Goal: Information Seeking & Learning: Learn about a topic

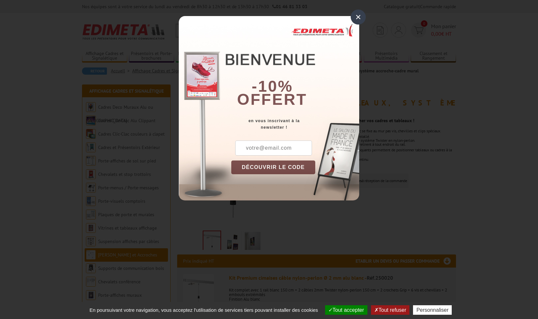
click at [356, 15] on div "×" at bounding box center [357, 17] width 15 height 15
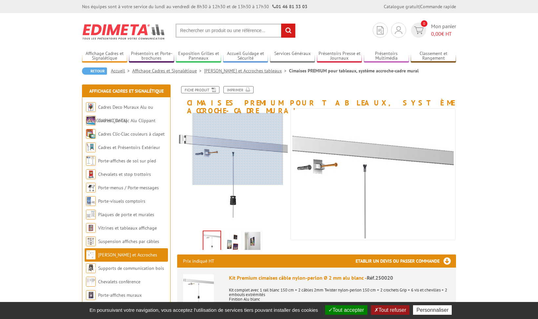
click at [238, 149] on div at bounding box center [237, 149] width 90 height 72
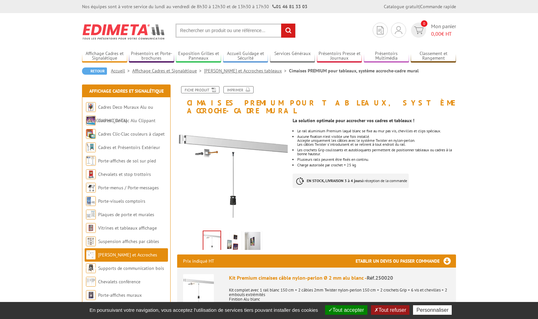
click at [232, 236] on img at bounding box center [232, 242] width 16 height 20
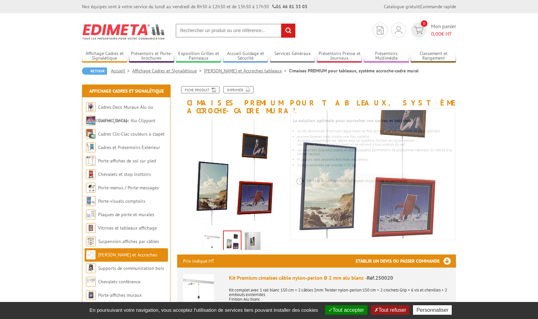
click at [215, 236] on img at bounding box center [212, 242] width 16 height 20
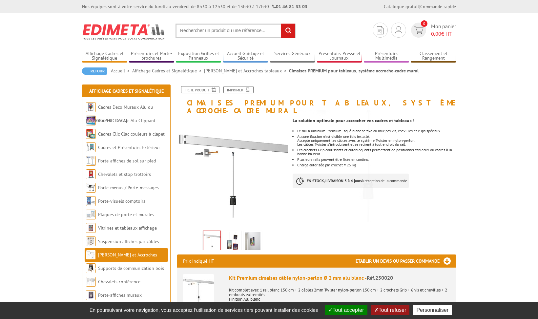
click at [249, 233] on img at bounding box center [253, 242] width 16 height 20
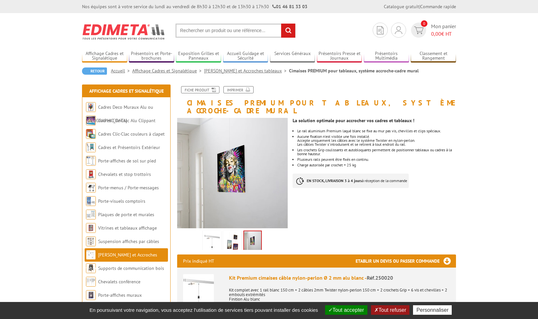
click at [205, 234] on img at bounding box center [212, 242] width 16 height 20
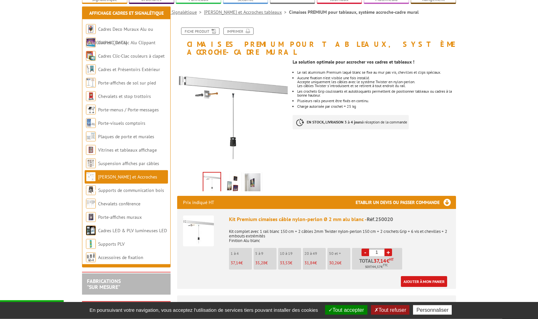
scroll to position [134, 0]
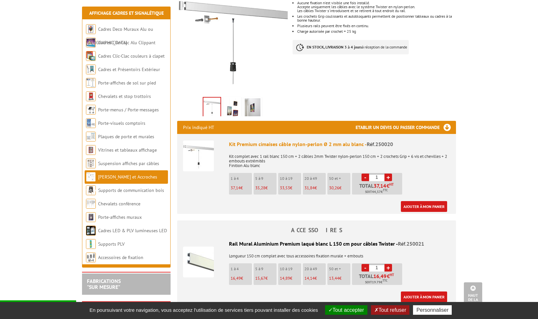
click at [200, 151] on img at bounding box center [198, 156] width 31 height 31
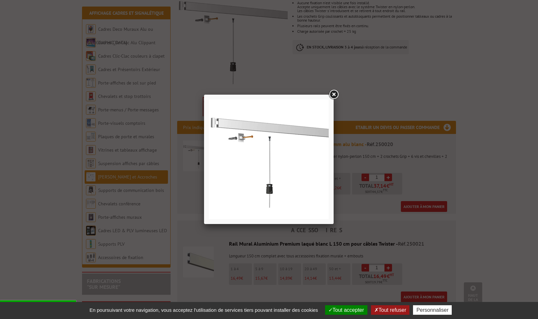
click at [335, 97] on link at bounding box center [333, 95] width 12 height 12
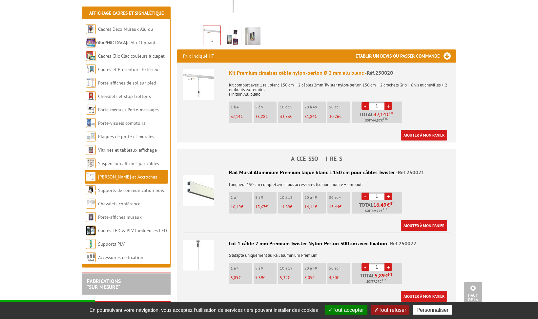
scroll to position [368, 0]
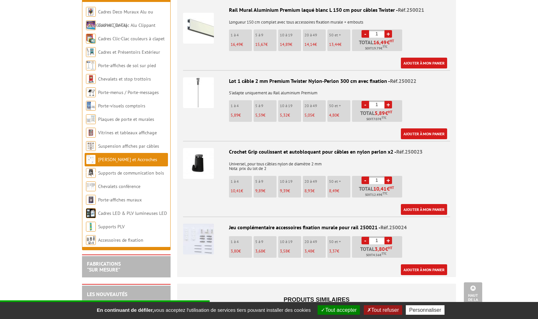
click at [193, 77] on img at bounding box center [198, 92] width 31 height 31
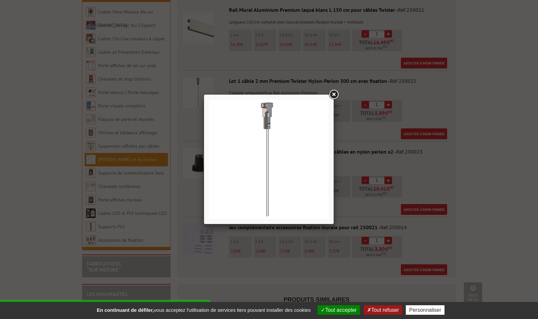
click at [337, 94] on link at bounding box center [333, 95] width 12 height 12
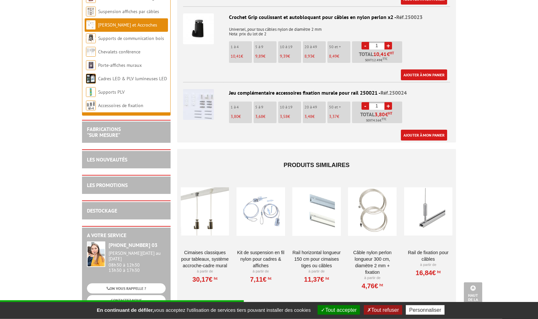
scroll to position [568, 0]
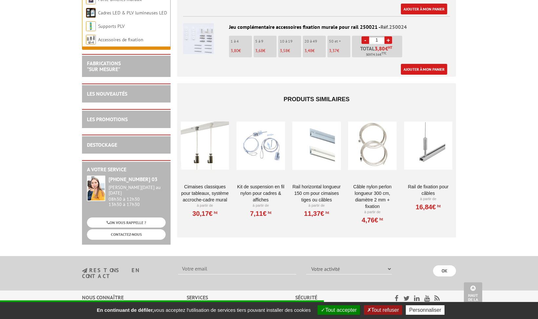
click at [201, 138] on div at bounding box center [205, 146] width 48 height 66
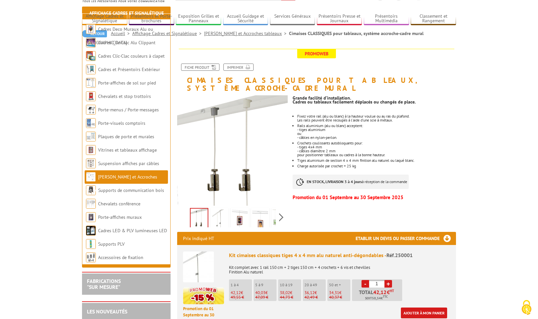
scroll to position [100, 0]
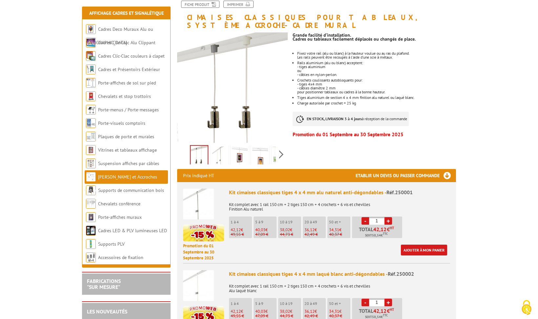
click at [223, 153] on img at bounding box center [219, 157] width 16 height 20
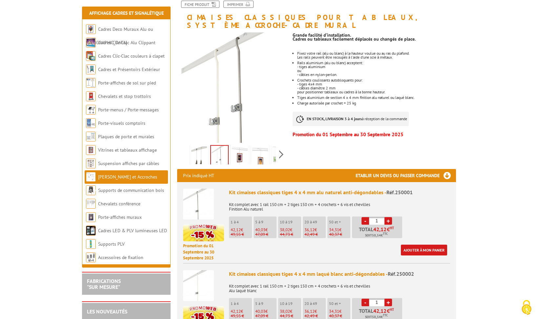
click at [244, 150] on img at bounding box center [240, 157] width 16 height 20
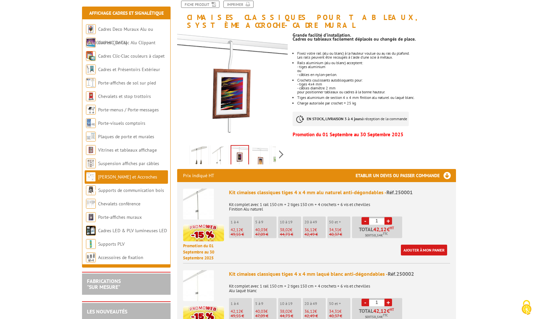
click at [259, 150] on img at bounding box center [260, 157] width 16 height 20
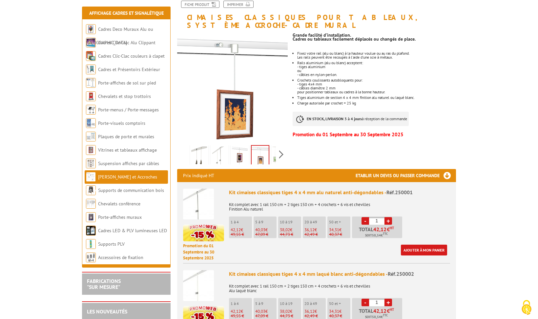
click at [205, 147] on img at bounding box center [199, 157] width 16 height 20
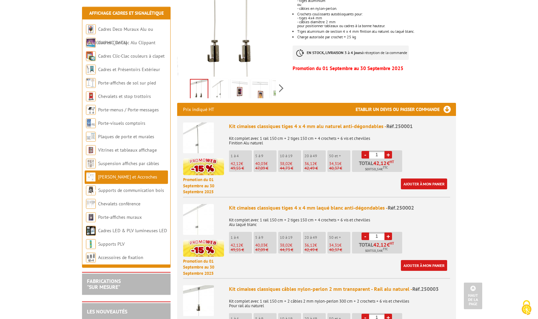
scroll to position [167, 0]
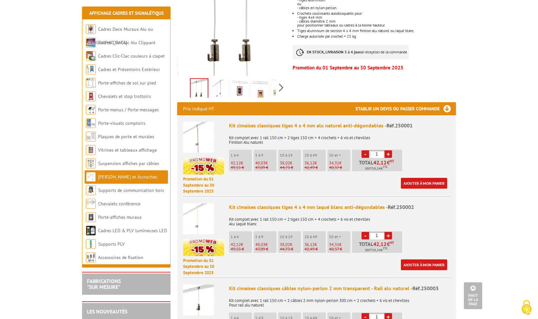
click at [203, 208] on img at bounding box center [198, 219] width 31 height 31
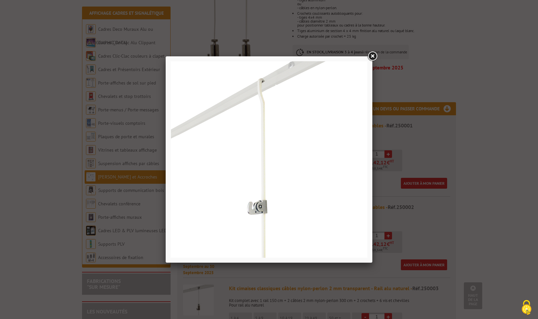
click at [374, 53] on link at bounding box center [372, 56] width 12 height 12
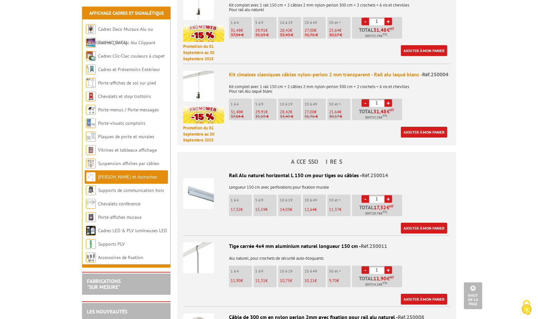
scroll to position [468, 0]
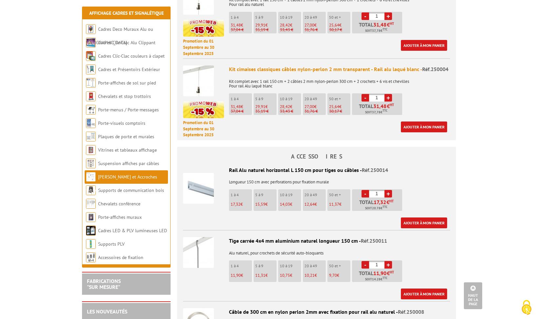
click at [202, 71] on img at bounding box center [198, 81] width 31 height 31
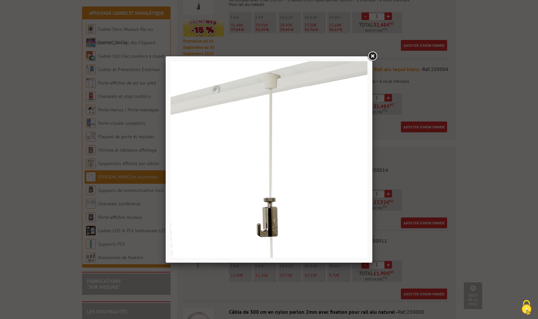
click at [463, 56] on div at bounding box center [269, 159] width 538 height 319
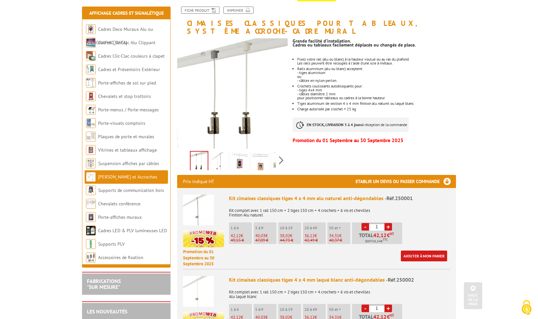
scroll to position [0, 0]
